Goal: Check status: Check status

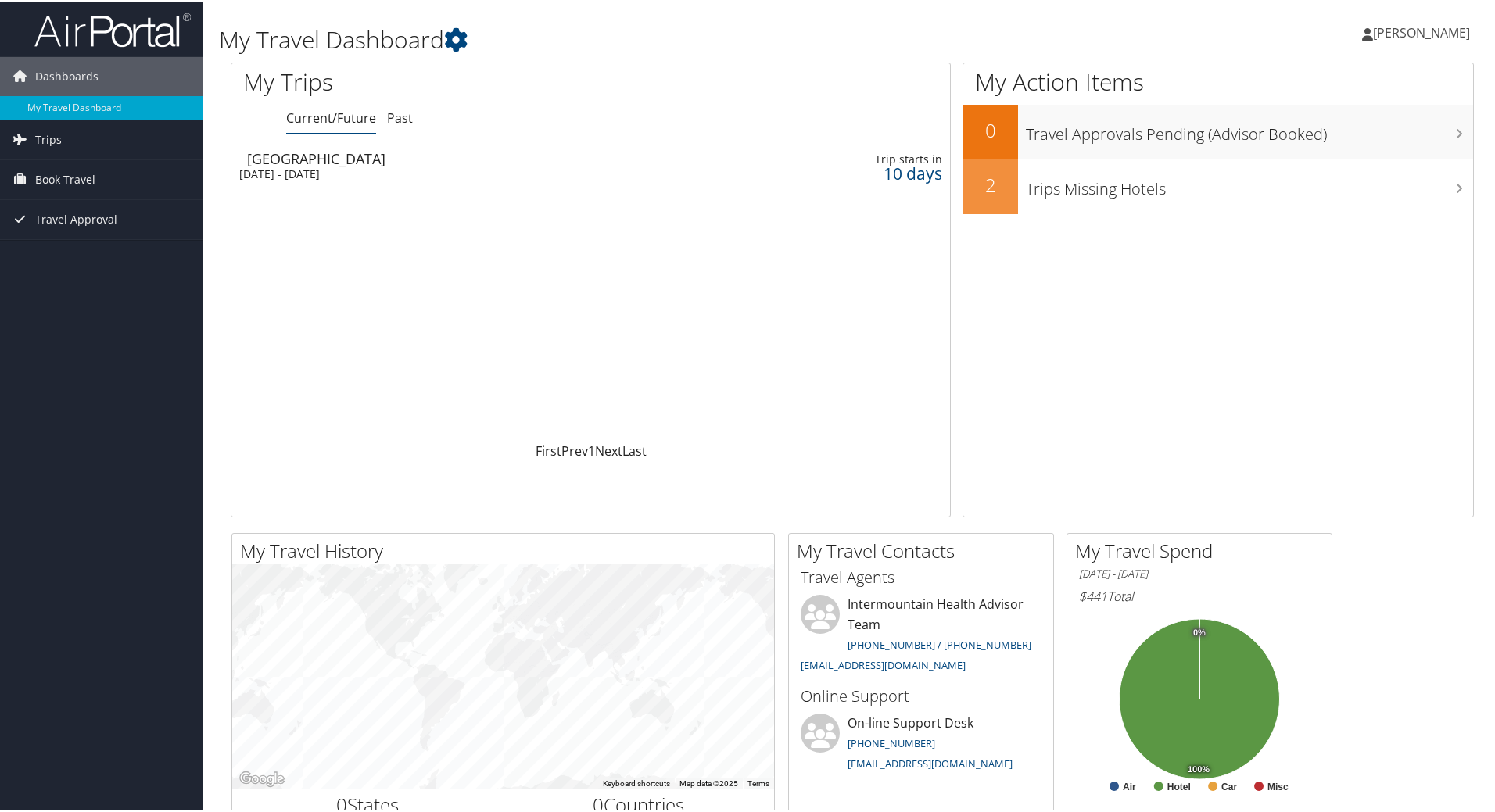
click at [410, 166] on div "[DATE] - [DATE]" at bounding box center [465, 173] width 452 height 14
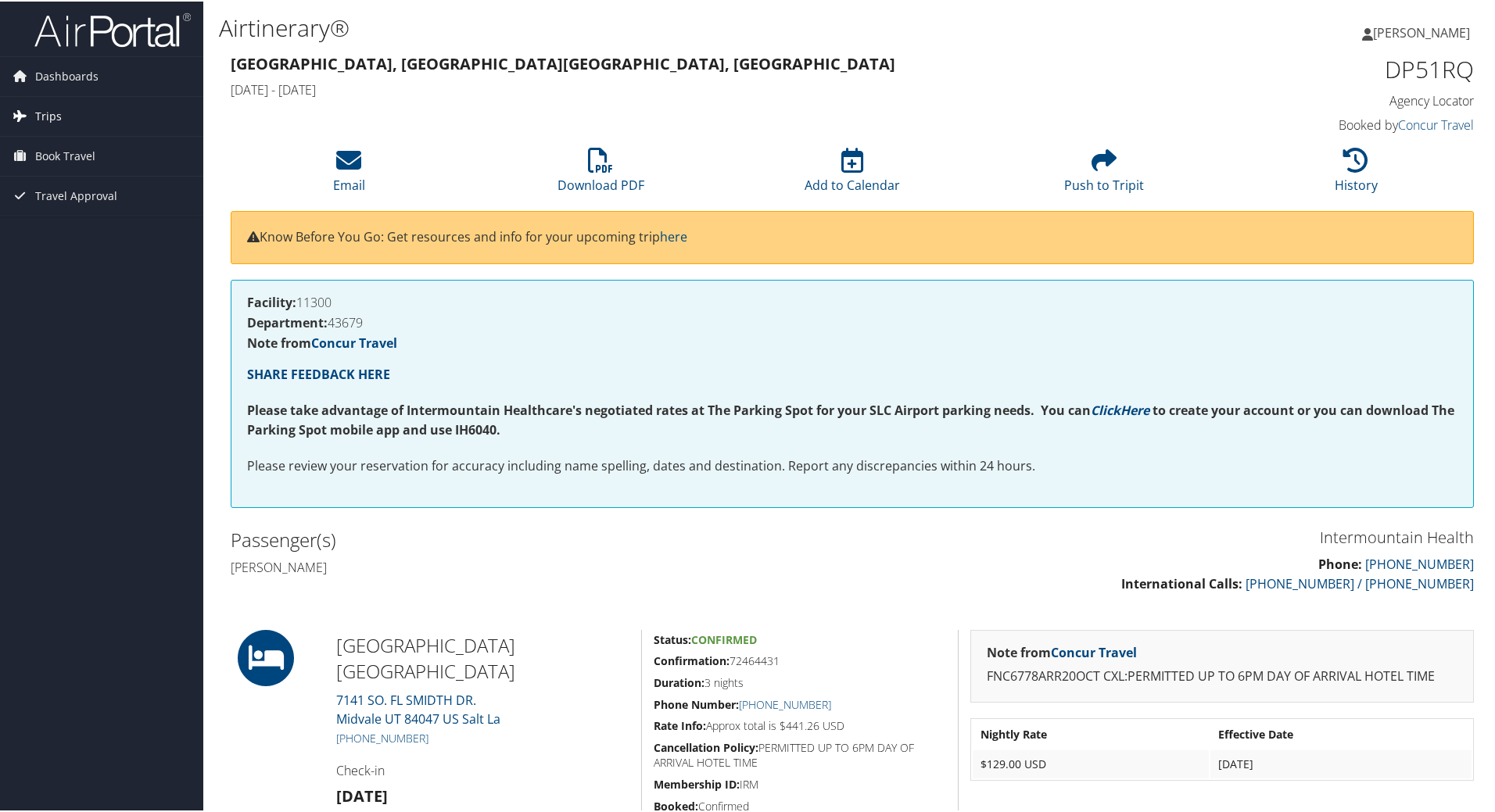
click at [76, 104] on link "Trips" at bounding box center [101, 114] width 203 height 39
click at [88, 147] on link "Current/Future Trips" at bounding box center [101, 145] width 203 height 24
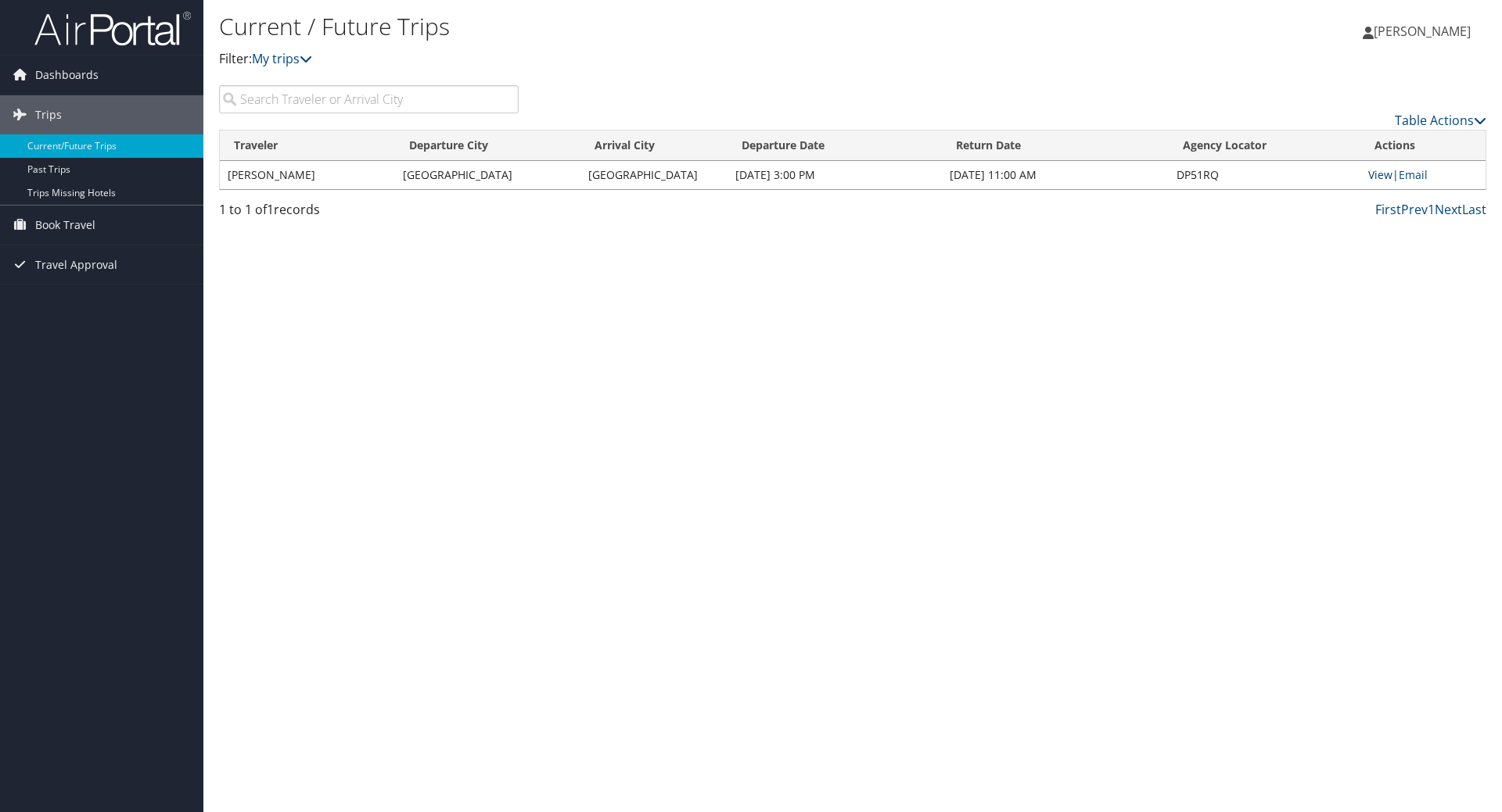
click at [1387, 175] on link "View" at bounding box center [1380, 175] width 25 height 15
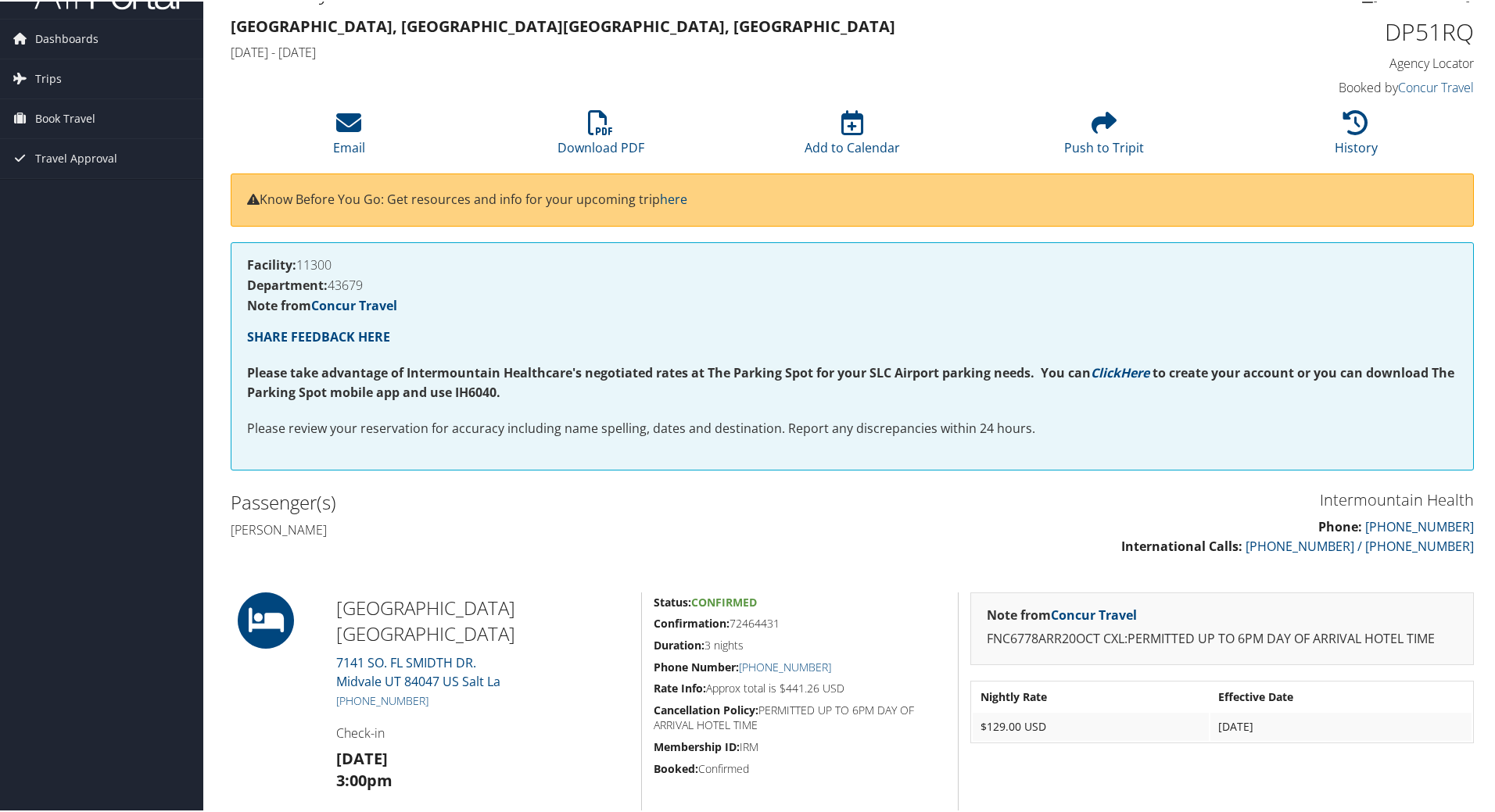
scroll to position [11, 0]
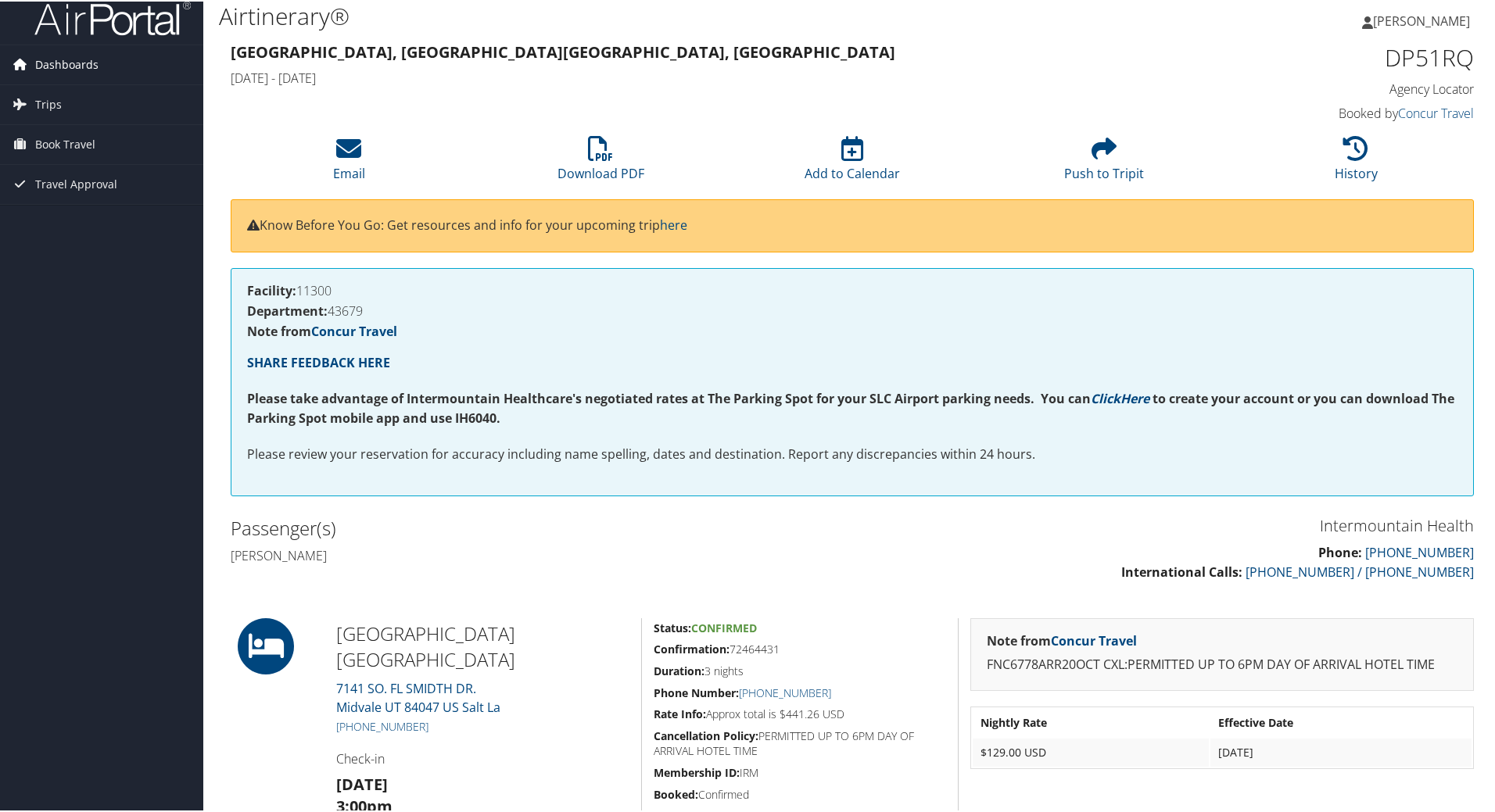
click at [81, 57] on span "Dashboards" at bounding box center [66, 62] width 63 height 39
click at [96, 98] on link "My Travel Dashboard" at bounding box center [101, 94] width 203 height 24
